Goal: Task Accomplishment & Management: Complete application form

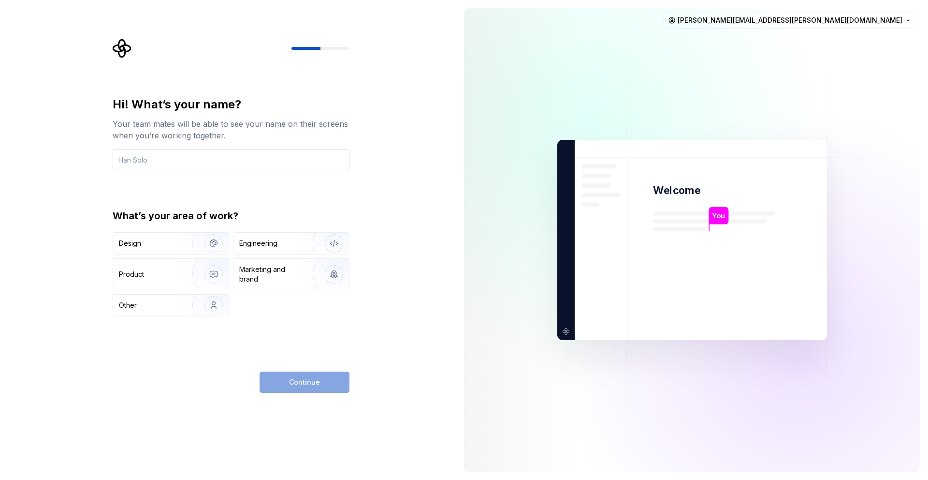
click at [203, 161] on input "text" at bounding box center [231, 159] width 237 height 21
type input "[PERSON_NAME]"
click at [188, 240] on img "button" at bounding box center [207, 243] width 62 height 65
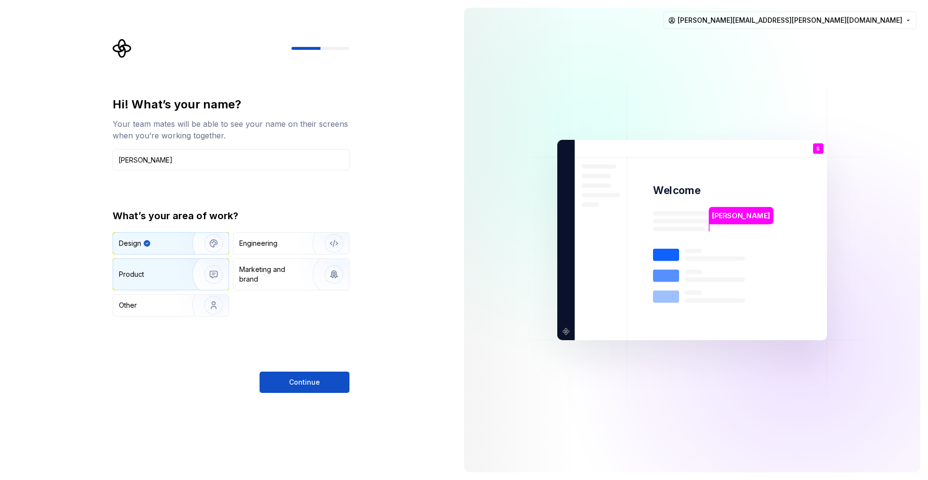
click at [175, 290] on button "Product" at bounding box center [171, 274] width 117 height 32
click at [166, 239] on div "Design" at bounding box center [149, 243] width 61 height 10
click at [329, 387] on button "Continue" at bounding box center [305, 381] width 90 height 21
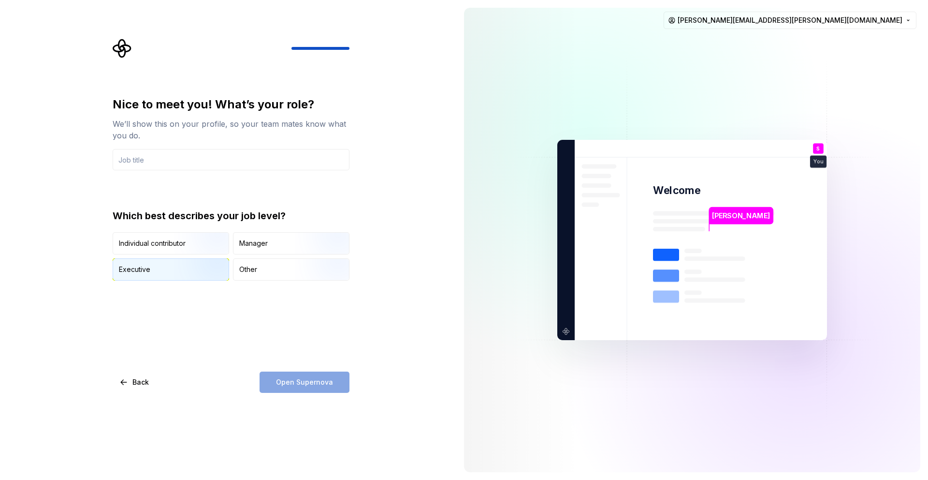
click at [207, 267] on img "button" at bounding box center [206, 281] width 62 height 65
click at [187, 240] on img "button" at bounding box center [206, 255] width 62 height 65
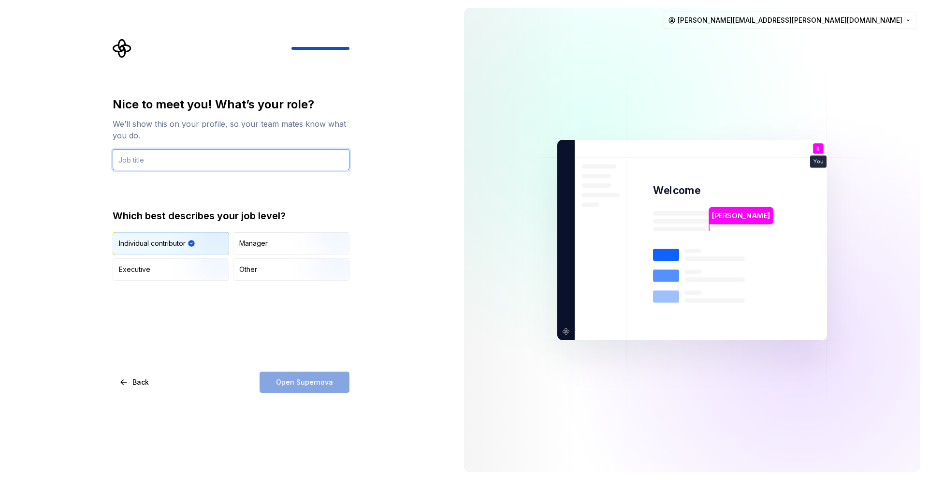
click at [184, 159] on input "text" at bounding box center [231, 159] width 237 height 21
type input "Intern"
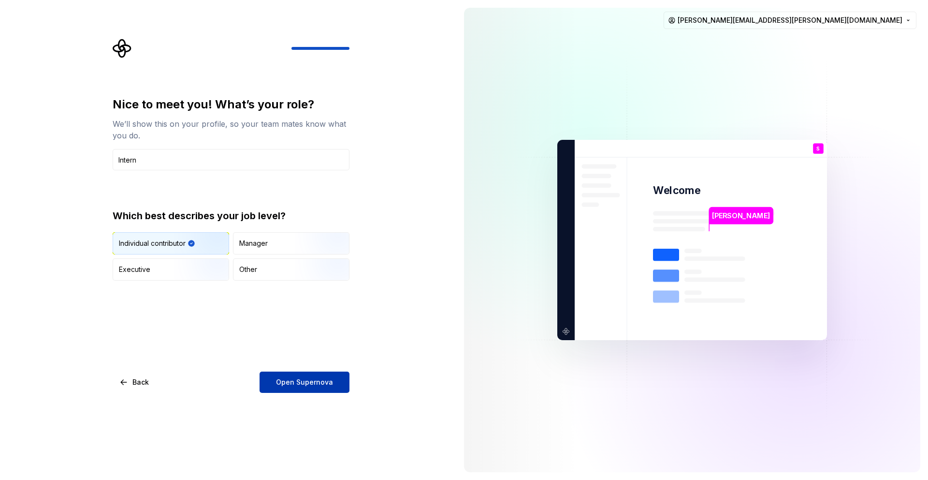
click at [311, 385] on span "Open Supernova" at bounding box center [304, 382] width 57 height 10
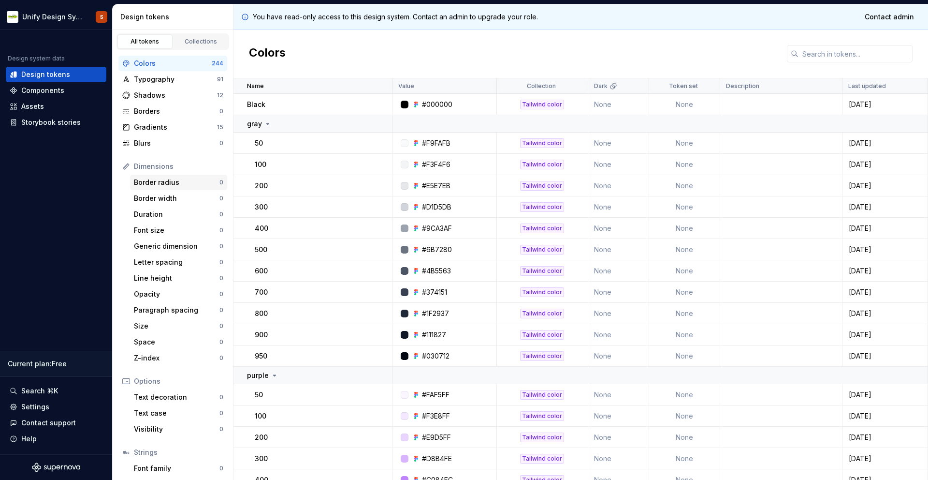
click at [176, 181] on div "Border radius" at bounding box center [177, 182] width 86 height 10
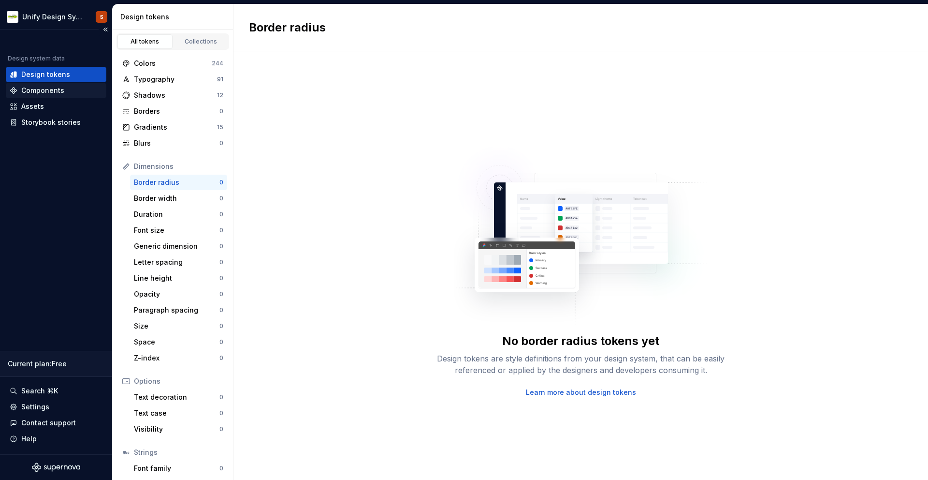
click at [46, 90] on div "Components" at bounding box center [42, 91] width 43 height 10
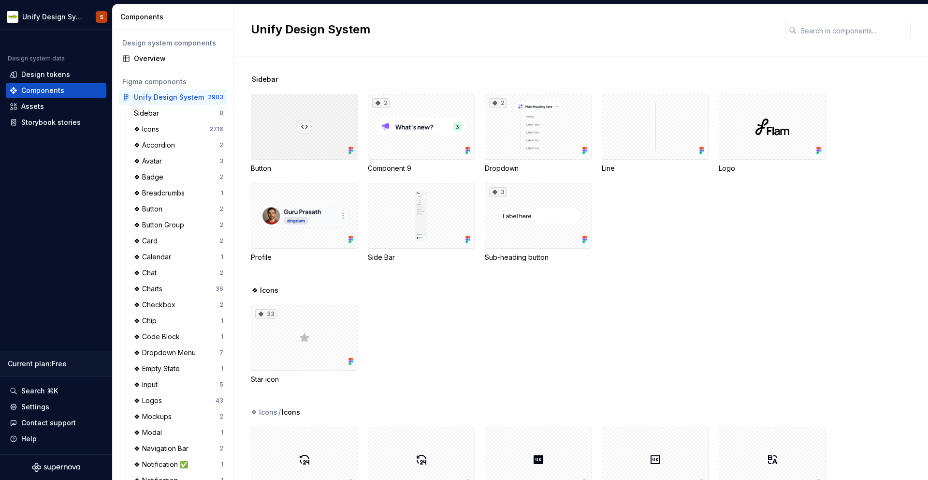
click at [328, 132] on div at bounding box center [304, 127] width 107 height 66
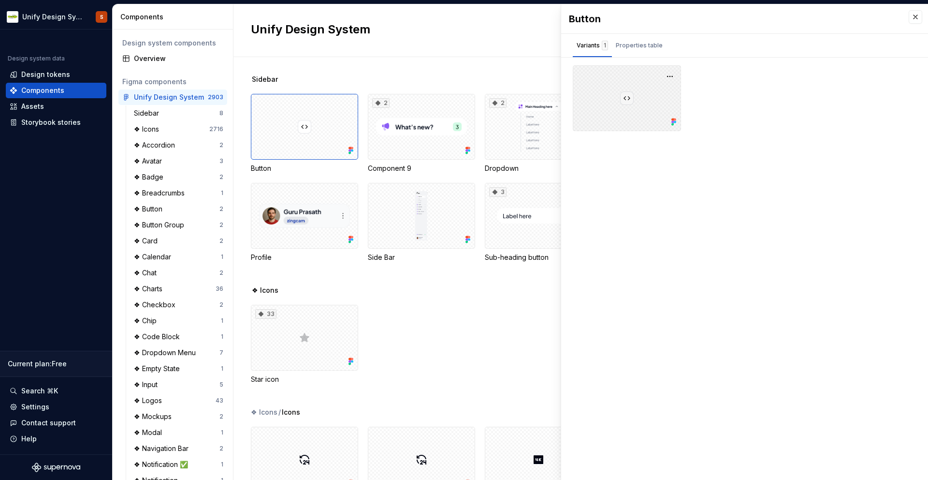
click at [626, 99] on div at bounding box center [627, 98] width 108 height 66
click at [673, 76] on button "button" at bounding box center [670, 77] width 14 height 14
click at [635, 93] on div "Open in [GEOGRAPHIC_DATA]" at bounding box center [639, 104] width 63 height 29
click at [322, 213] on div at bounding box center [304, 216] width 107 height 66
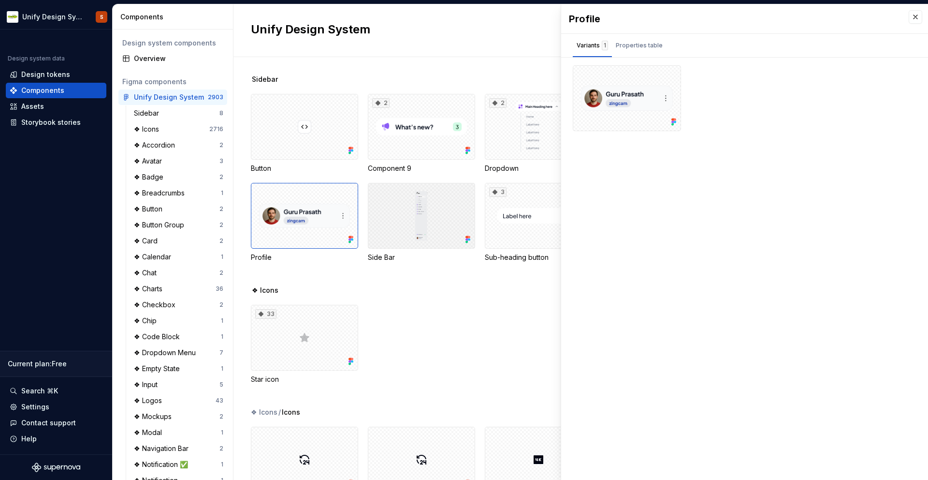
click at [410, 204] on div at bounding box center [421, 216] width 107 height 66
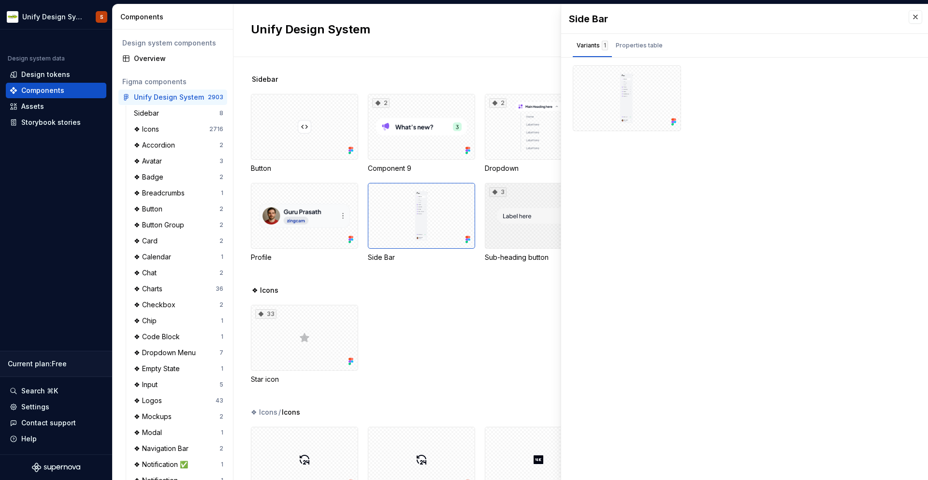
click at [512, 204] on div "3" at bounding box center [538, 216] width 107 height 66
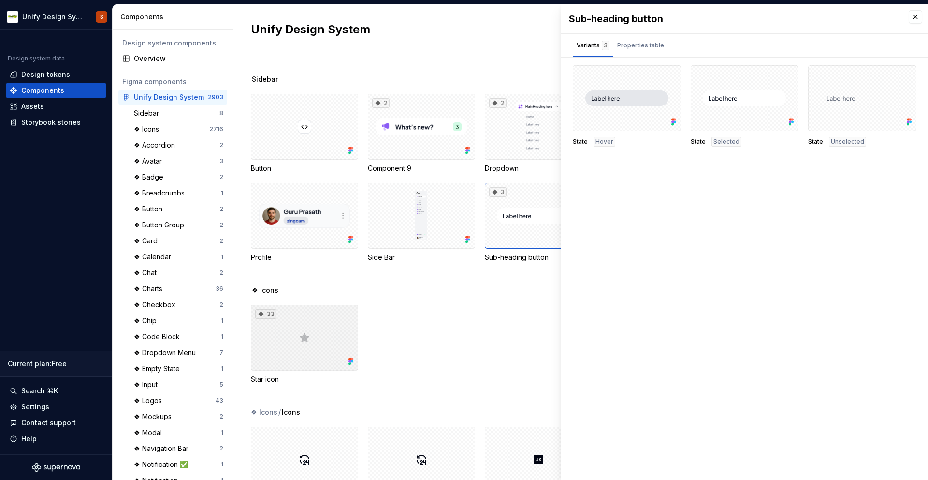
click at [309, 318] on div "33" at bounding box center [304, 338] width 107 height 66
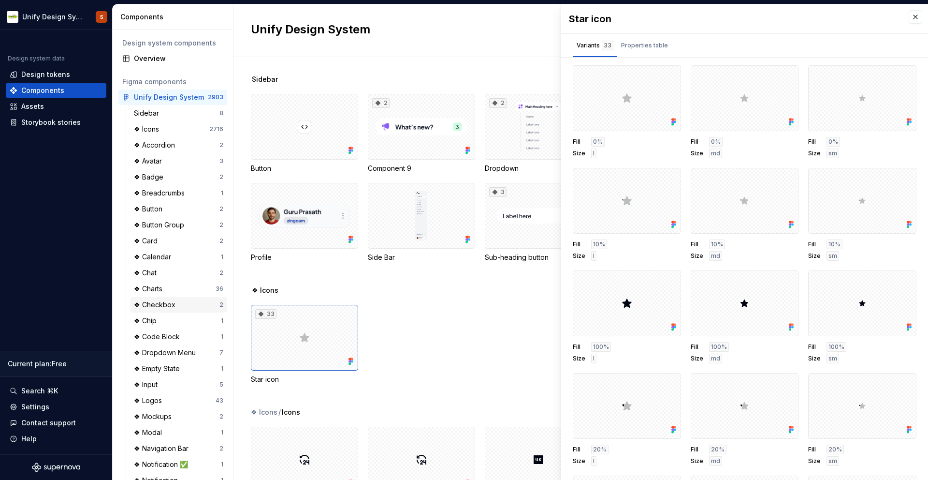
click at [175, 310] on div "❖ Checkbox 2" at bounding box center [178, 304] width 97 height 15
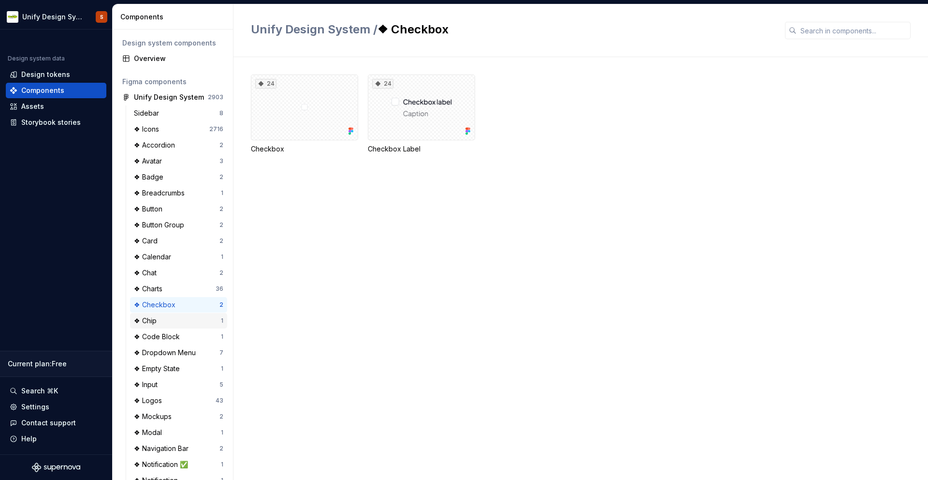
click at [175, 326] on div "❖ Chip 1" at bounding box center [178, 320] width 97 height 15
click at [171, 117] on div "Sidebar" at bounding box center [177, 113] width 86 height 10
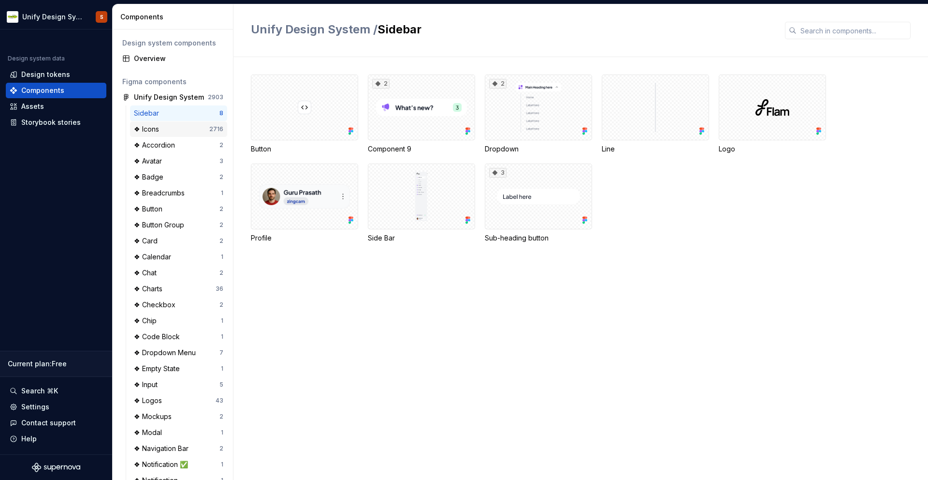
click at [172, 135] on div "❖ Icons 2716" at bounding box center [178, 128] width 97 height 15
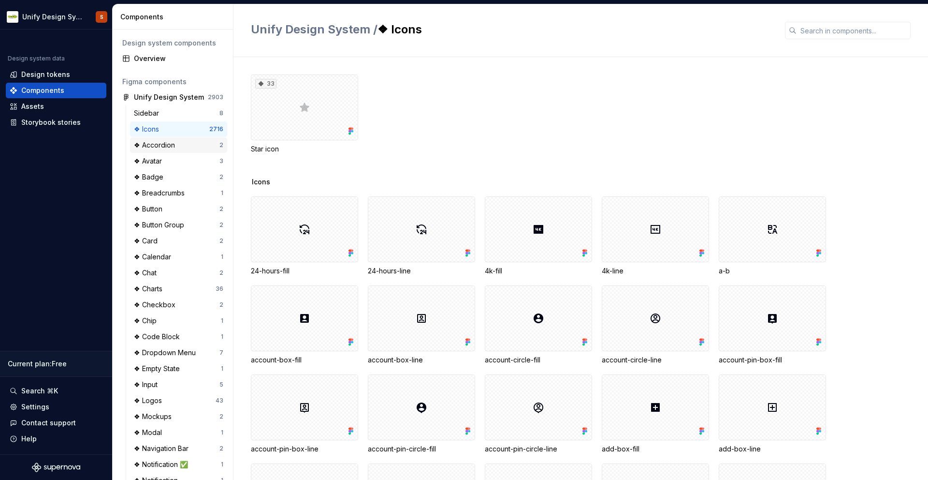
click at [176, 145] on div "❖ Accordion" at bounding box center [156, 145] width 45 height 10
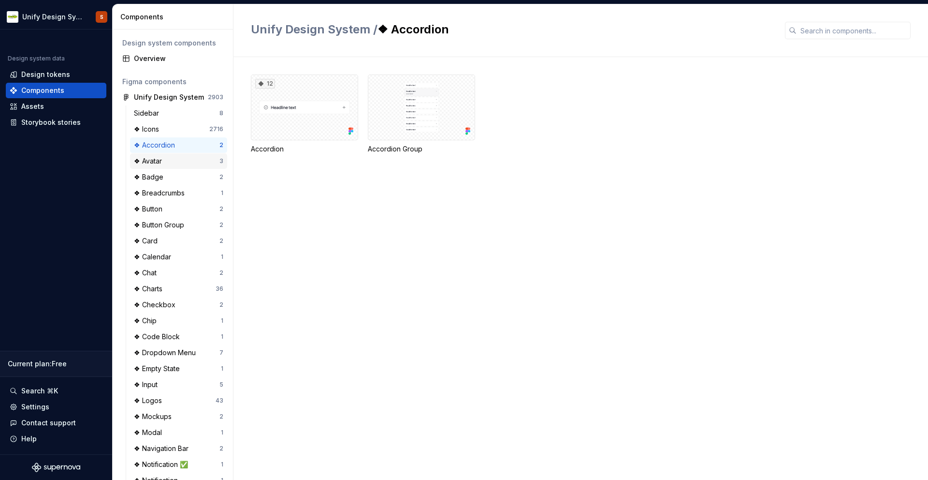
click at [169, 158] on div "❖ Avatar" at bounding box center [177, 161] width 86 height 10
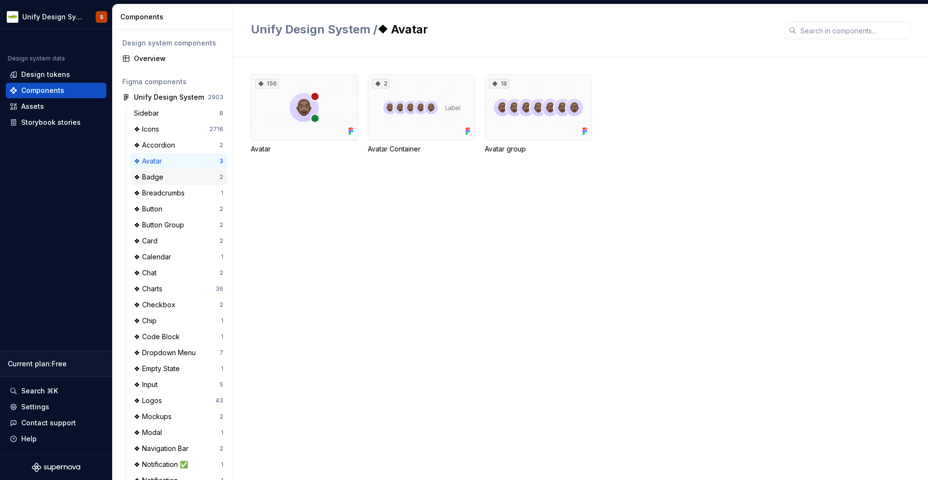
click at [163, 172] on div "❖ Badge" at bounding box center [150, 177] width 33 height 10
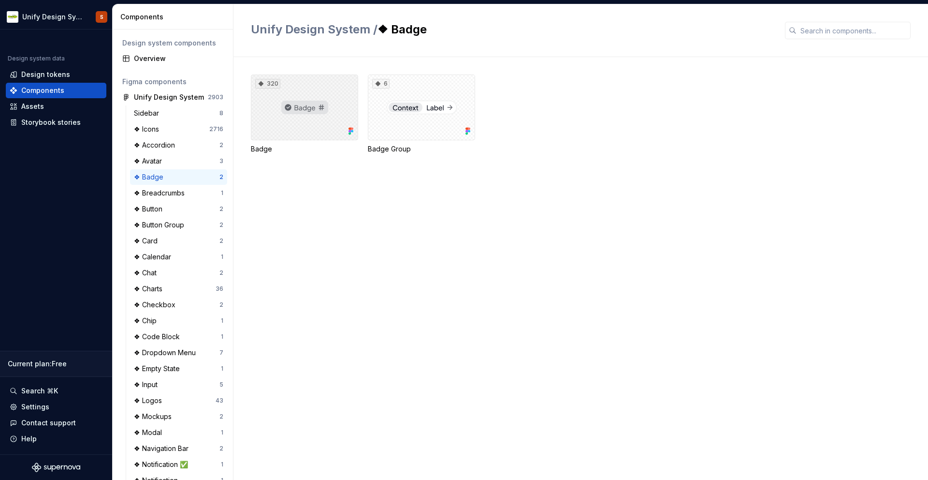
click at [310, 112] on div "320" at bounding box center [304, 107] width 107 height 66
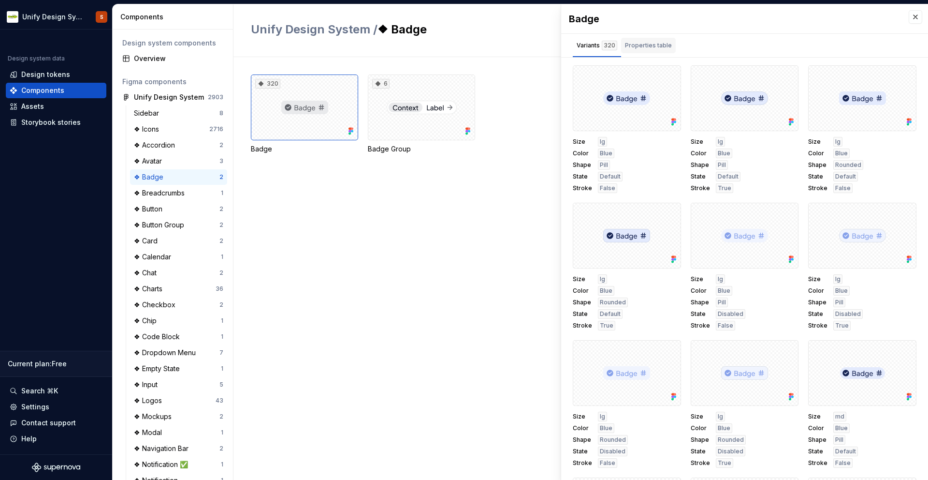
click at [634, 42] on div "Properties table" at bounding box center [648, 46] width 47 height 10
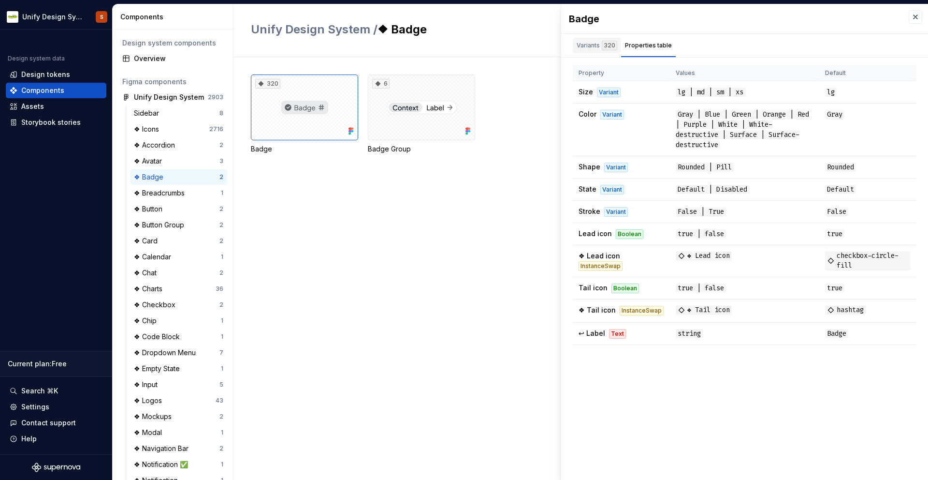
click at [603, 41] on div "320" at bounding box center [609, 46] width 15 height 10
